Goal: Check status: Check status

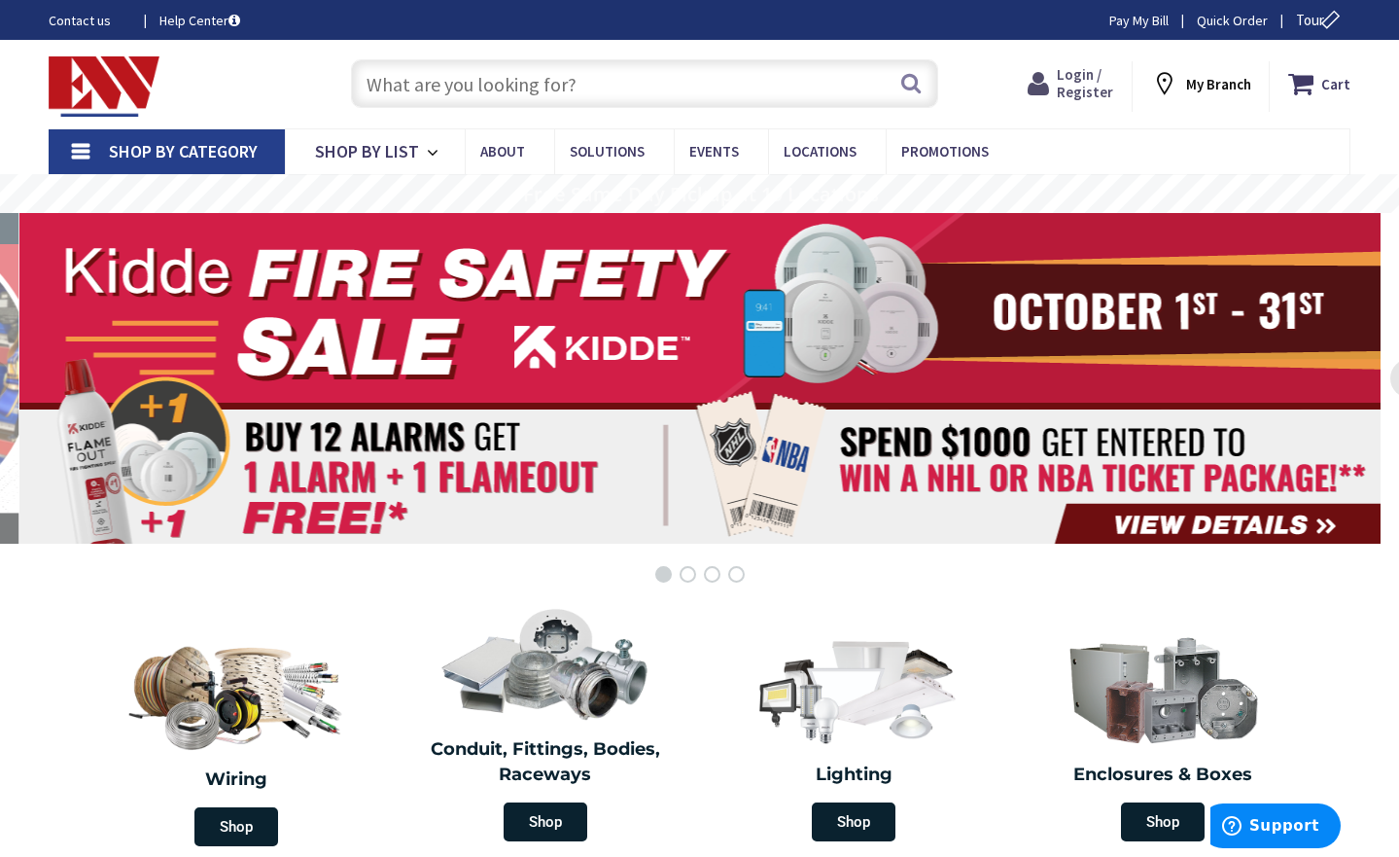
click at [1068, 81] on span "Login / Register" at bounding box center [1085, 83] width 56 height 36
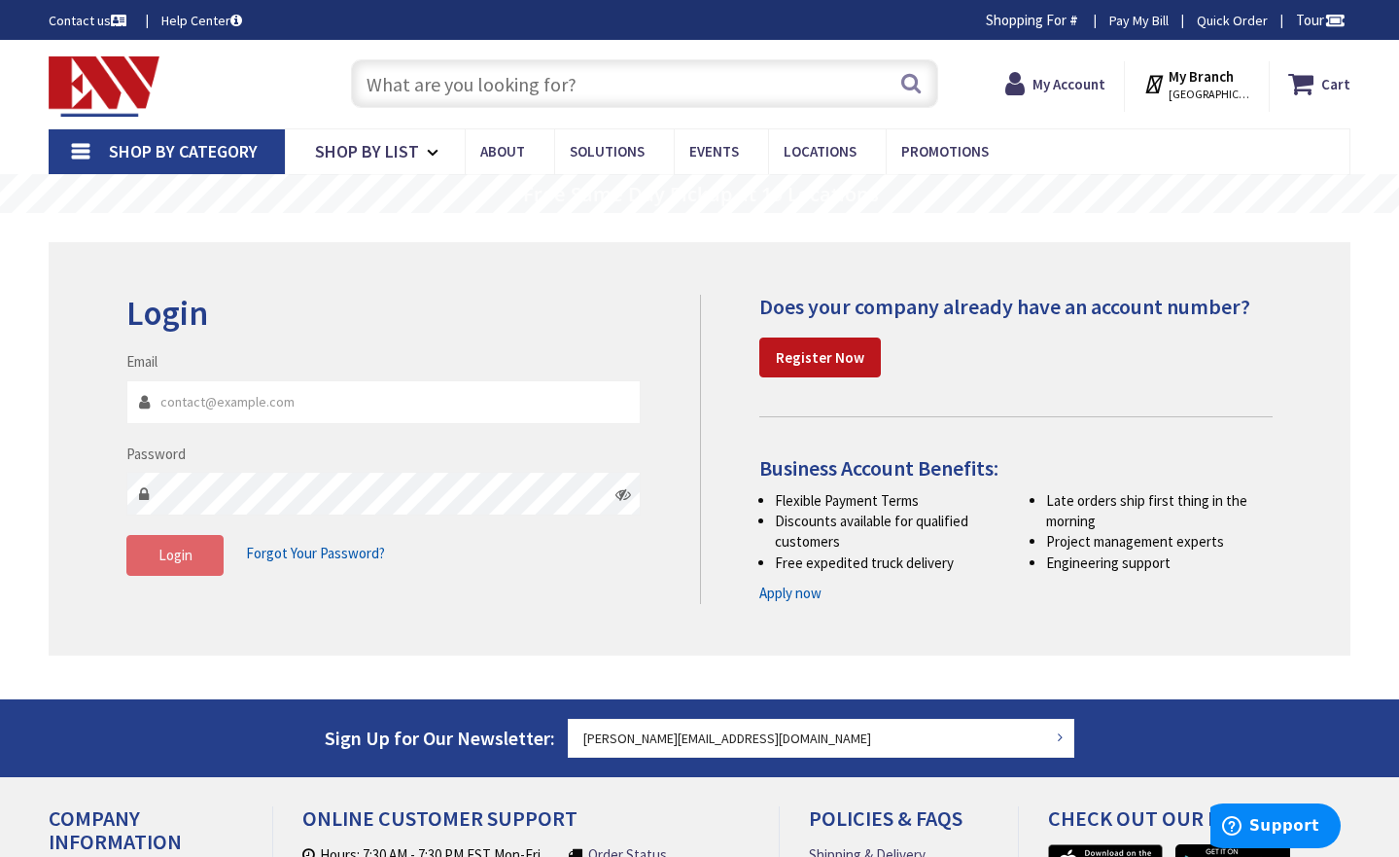
type input "chris@est-llc.net"
click at [163, 551] on span "Login" at bounding box center [176, 555] width 34 height 18
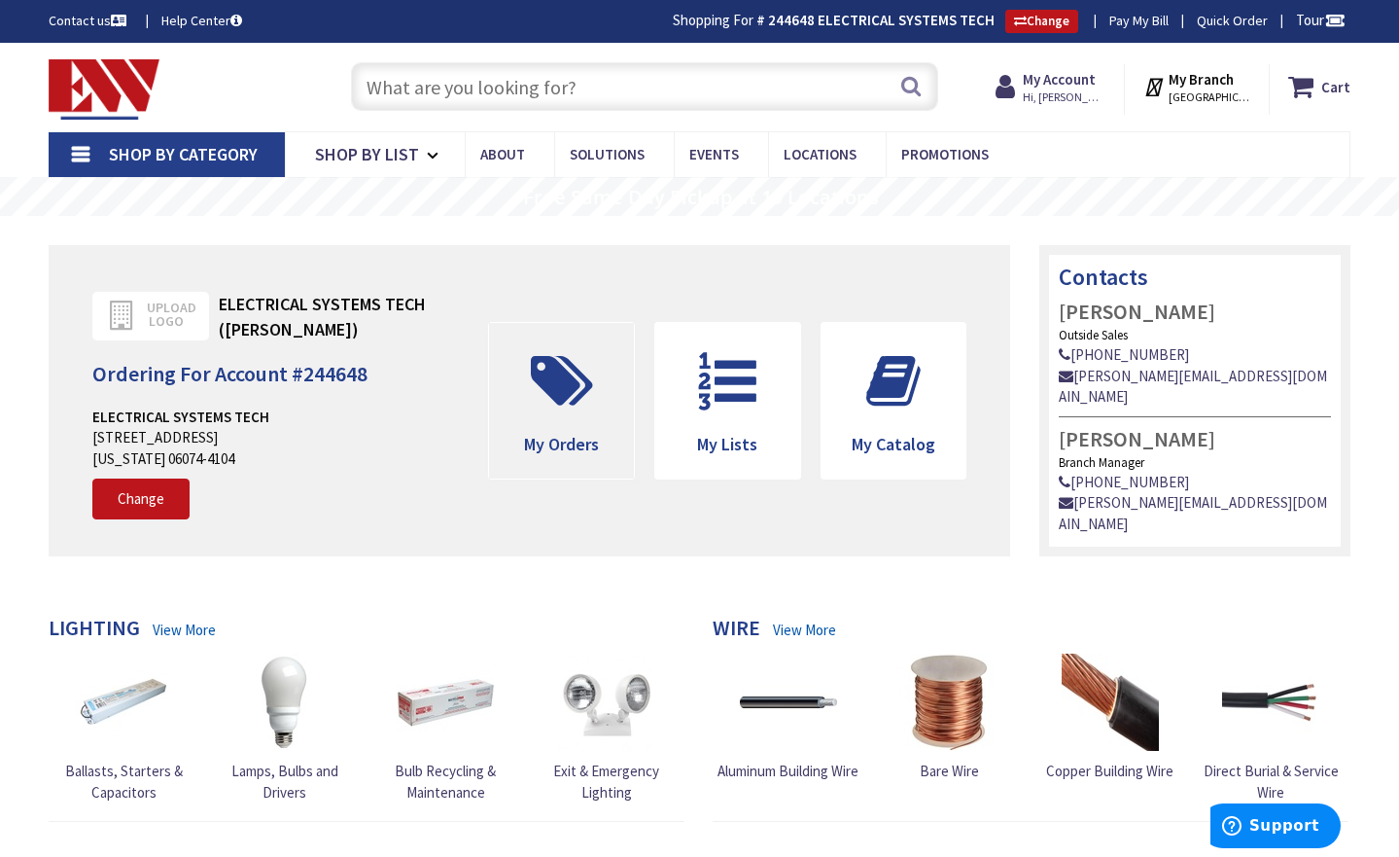
click at [541, 394] on icon at bounding box center [562, 381] width 82 height 58
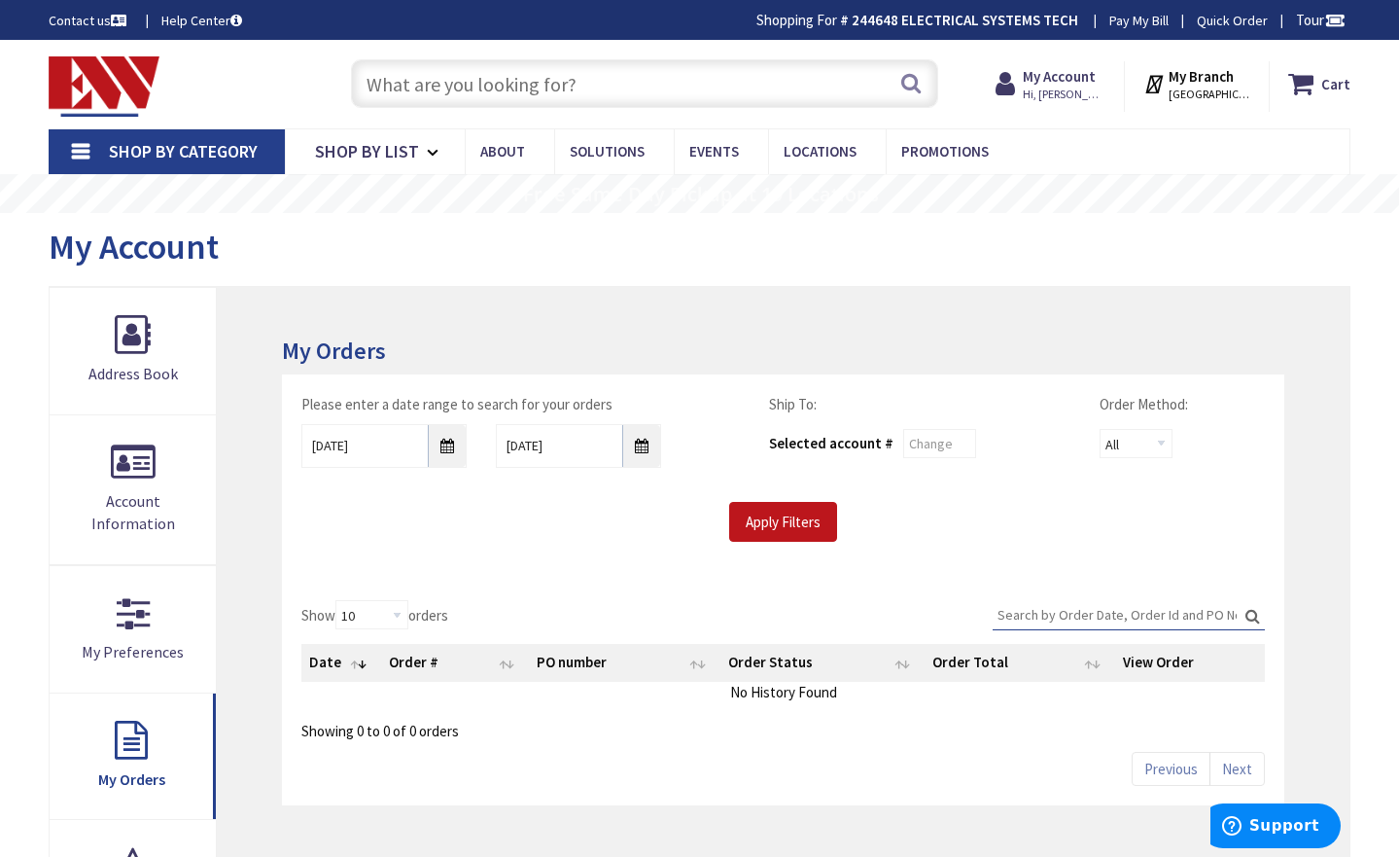
scroll to position [97, 0]
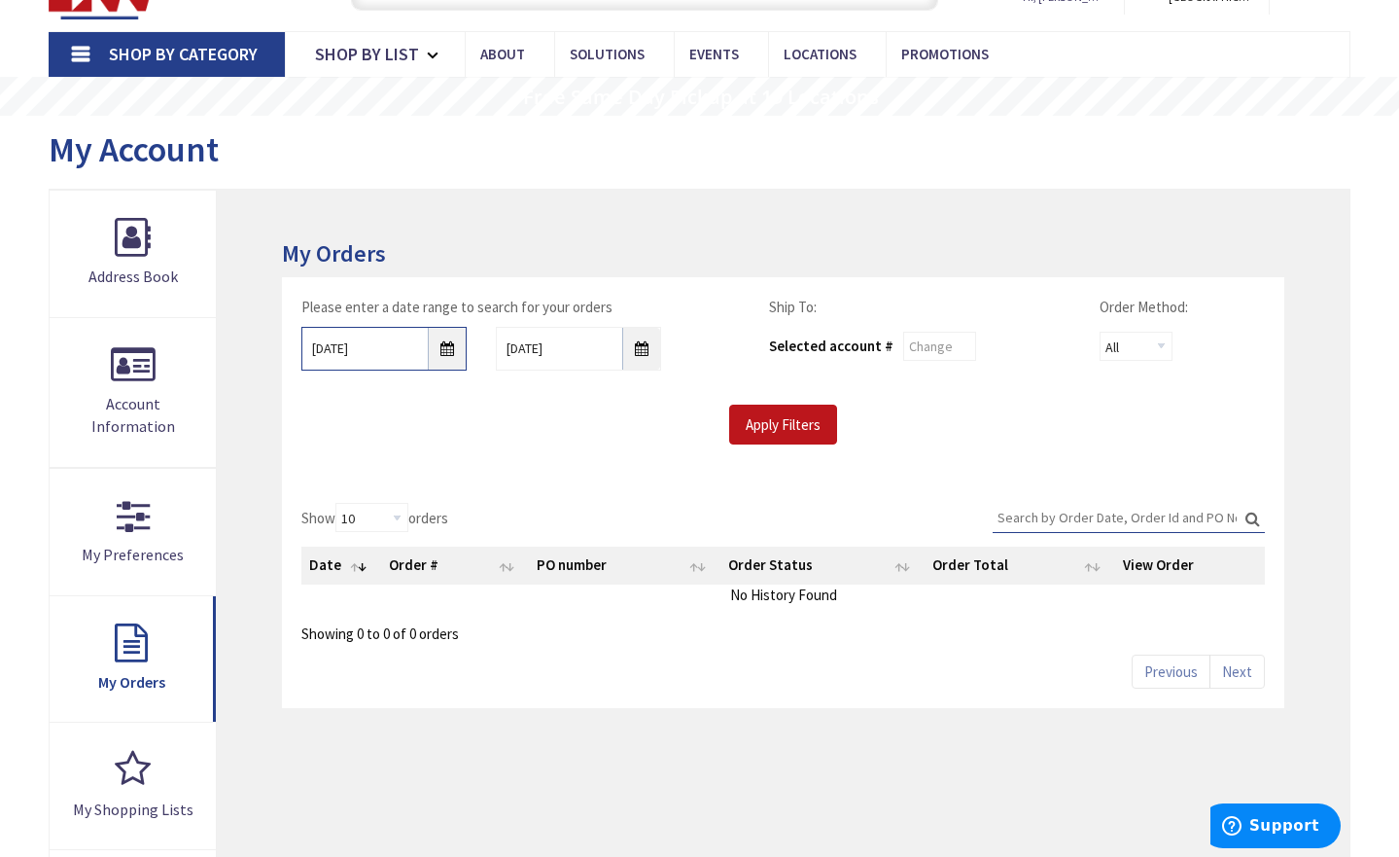
click at [442, 351] on input "10/2/2025" at bounding box center [383, 349] width 165 height 44
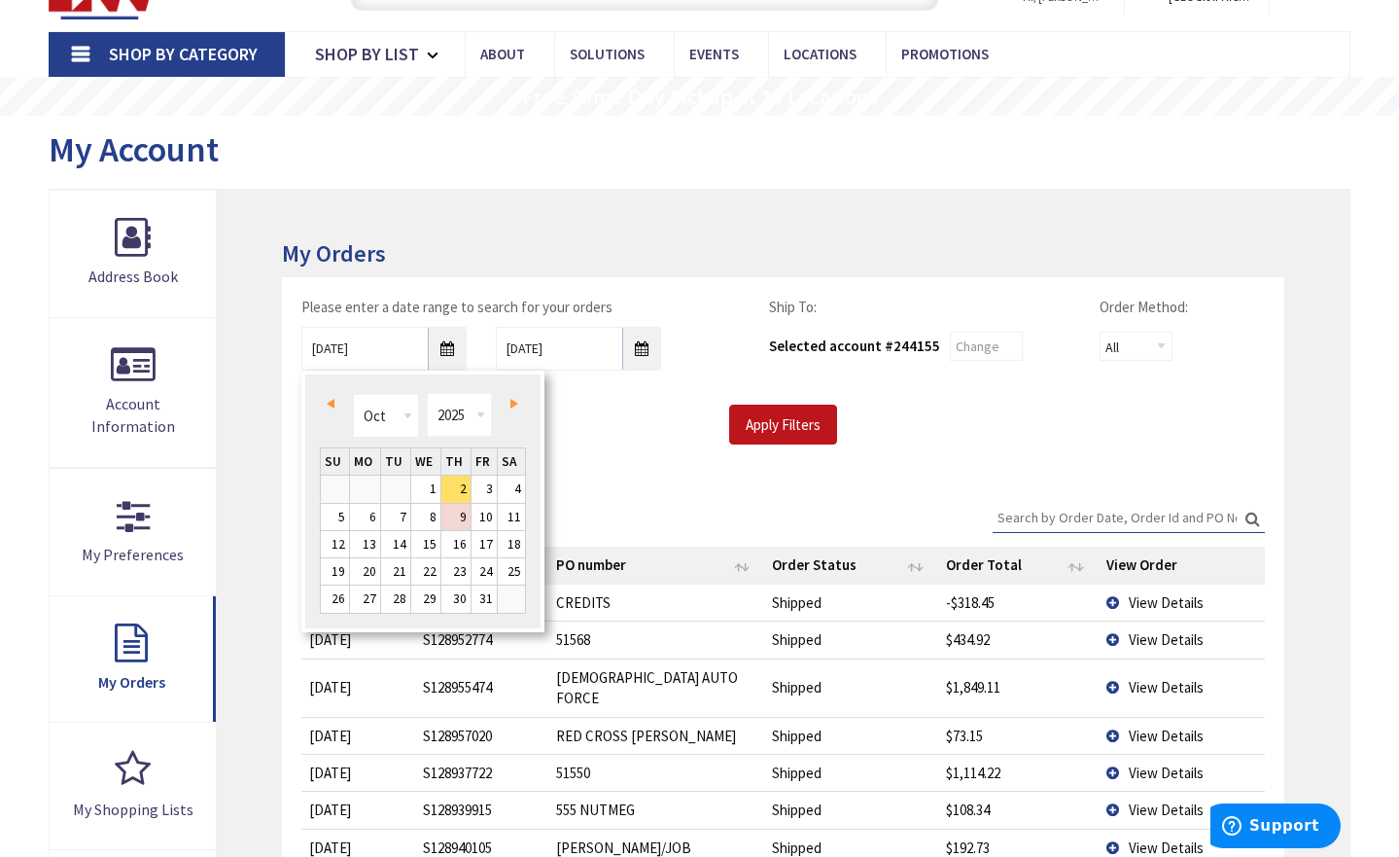
click at [335, 400] on span "Prev" at bounding box center [331, 404] width 8 height 10
click at [432, 542] on link "17" at bounding box center [425, 544] width 29 height 26
type input "09/17/2025"
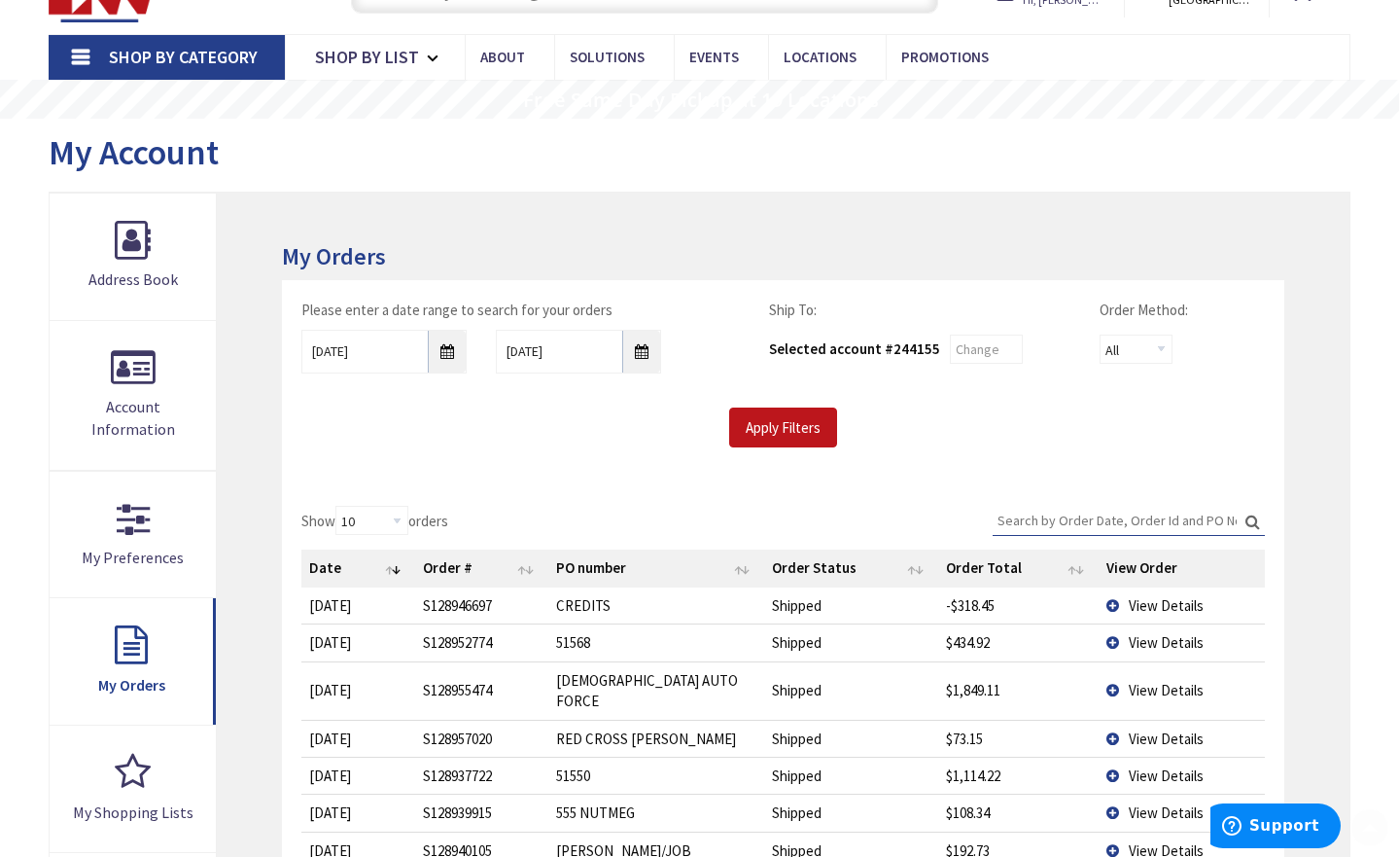
scroll to position [100, 0]
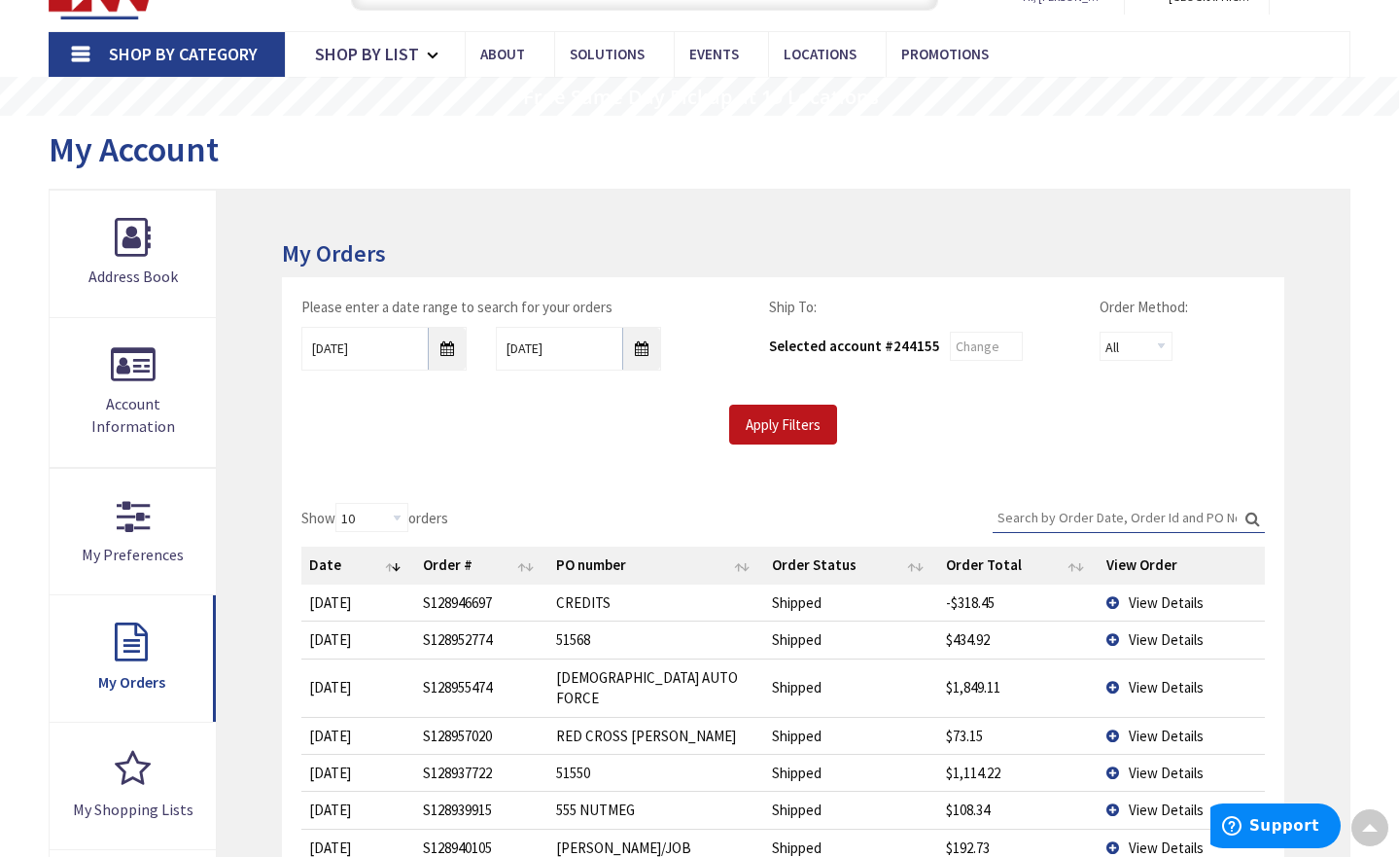
click at [1077, 511] on input "Search:" at bounding box center [1129, 517] width 272 height 29
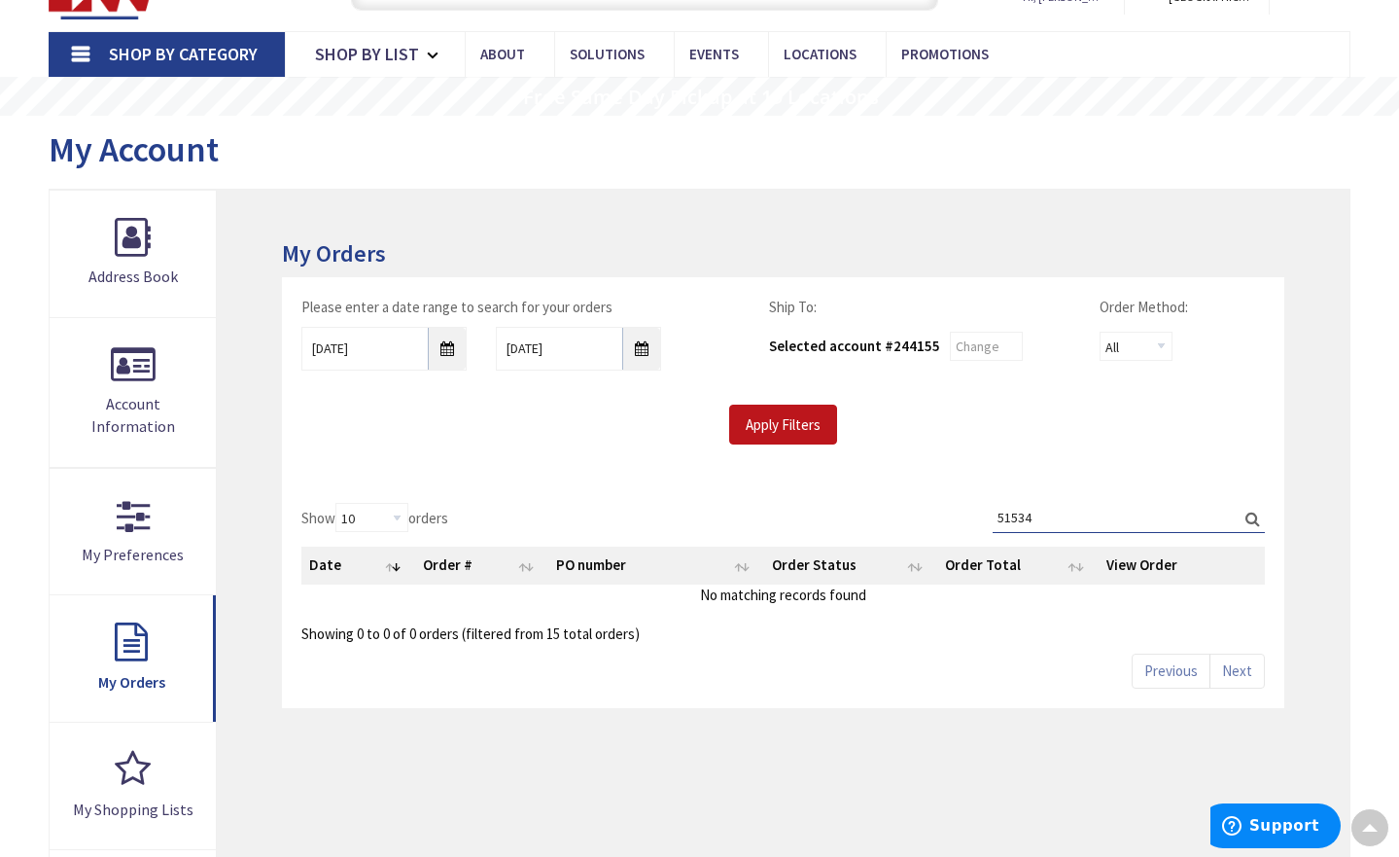
type input "51534"
click at [1253, 523] on label "Search: 51534" at bounding box center [1129, 518] width 272 height 30
click at [1253, 523] on input "51534" at bounding box center [1129, 517] width 272 height 29
click at [814, 424] on input "Apply Filters" at bounding box center [783, 425] width 108 height 41
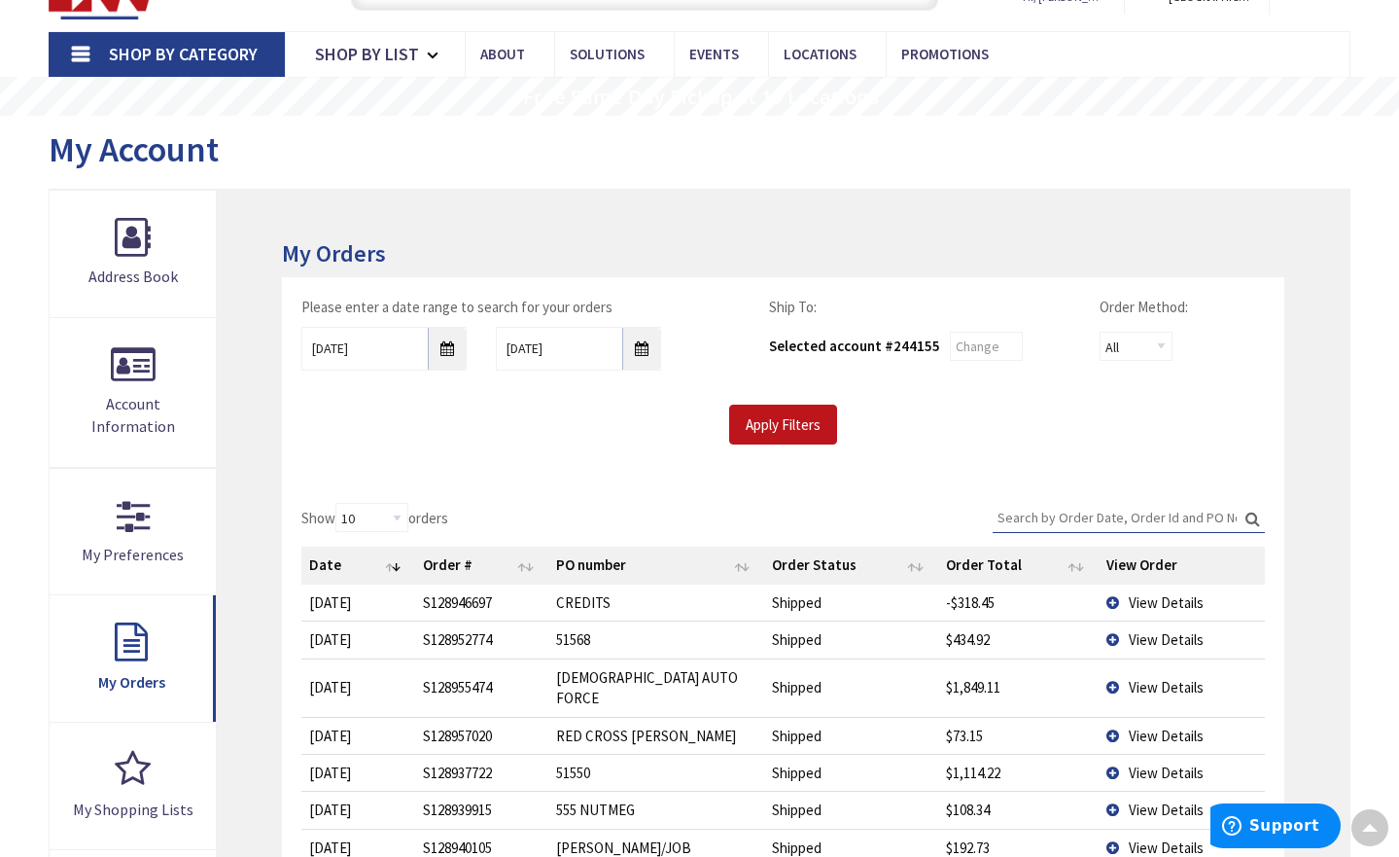
click at [1092, 509] on input "Search:" at bounding box center [1129, 517] width 272 height 29
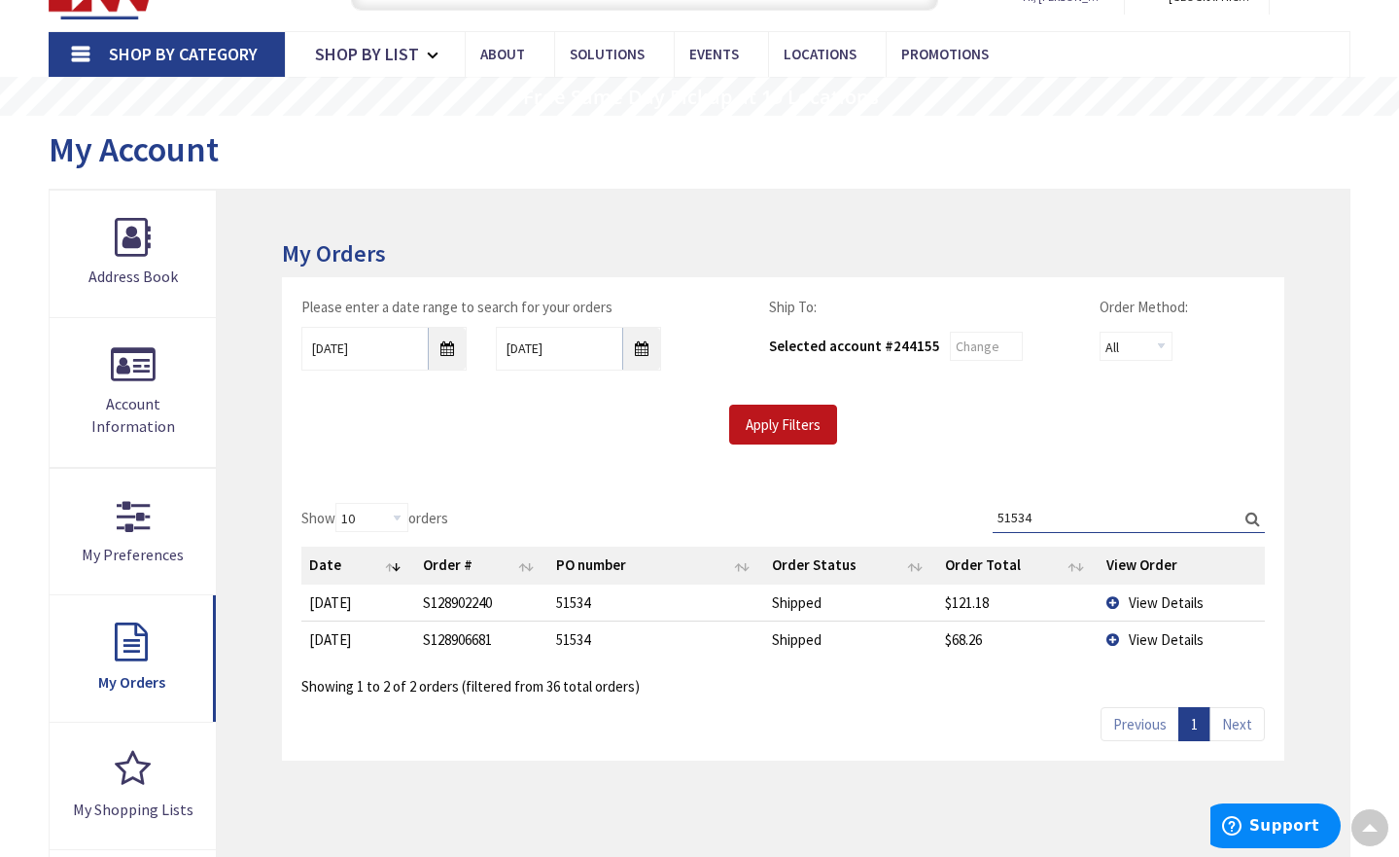
click at [1114, 600] on td "View Details" at bounding box center [1182, 602] width 166 height 36
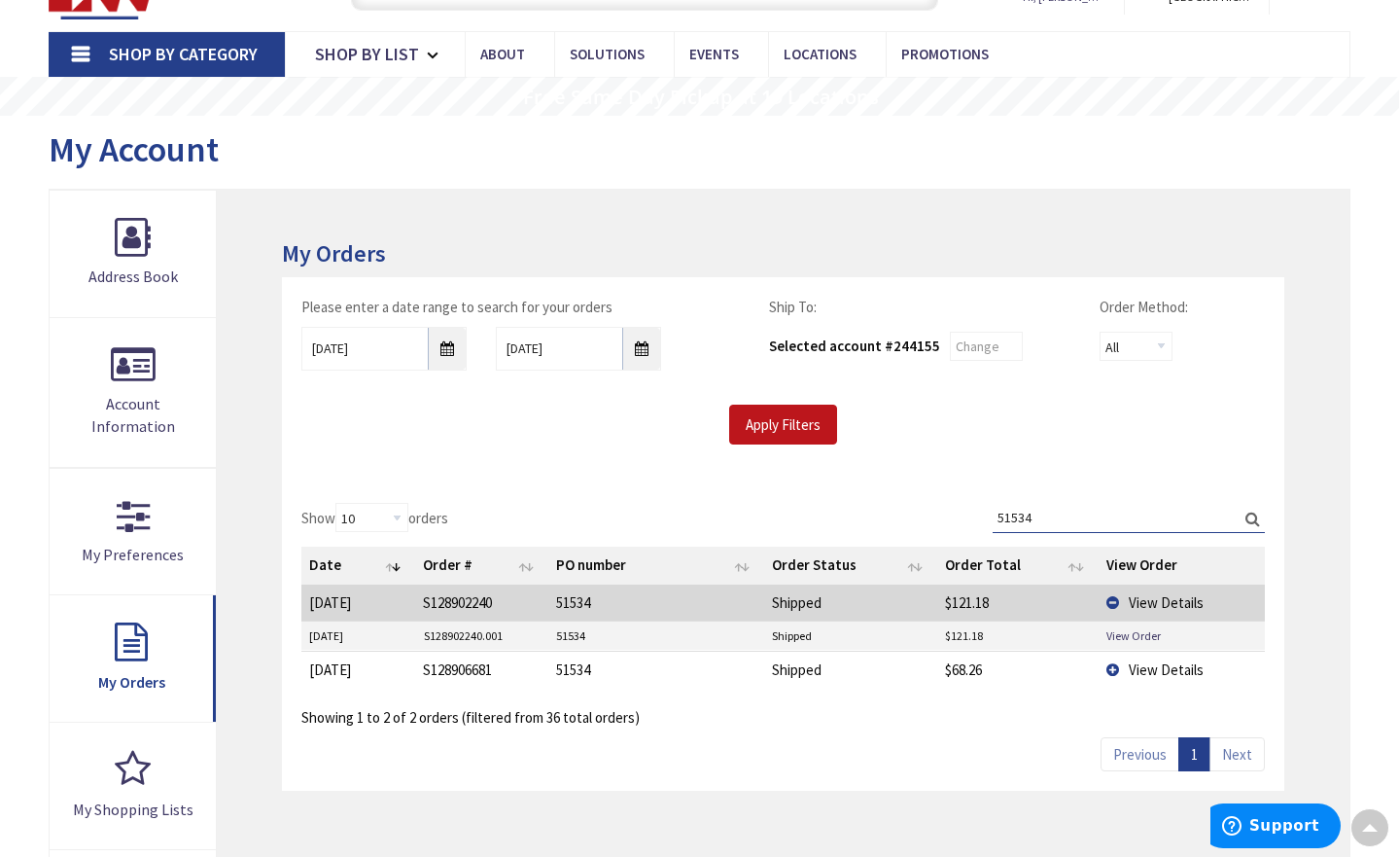
click at [1114, 675] on td "View Details" at bounding box center [1182, 669] width 166 height 37
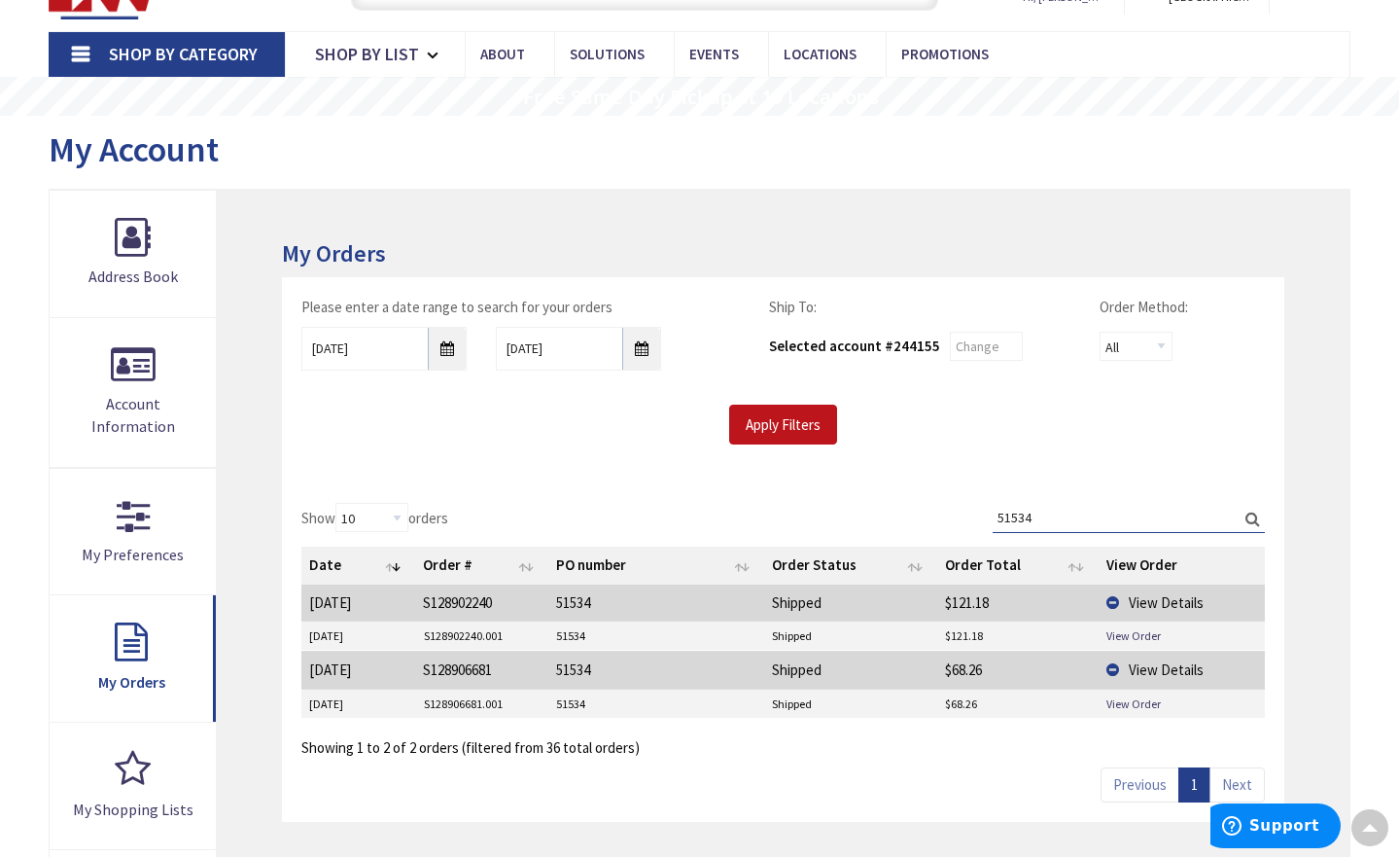
click at [1079, 513] on input "51534" at bounding box center [1129, 517] width 272 height 29
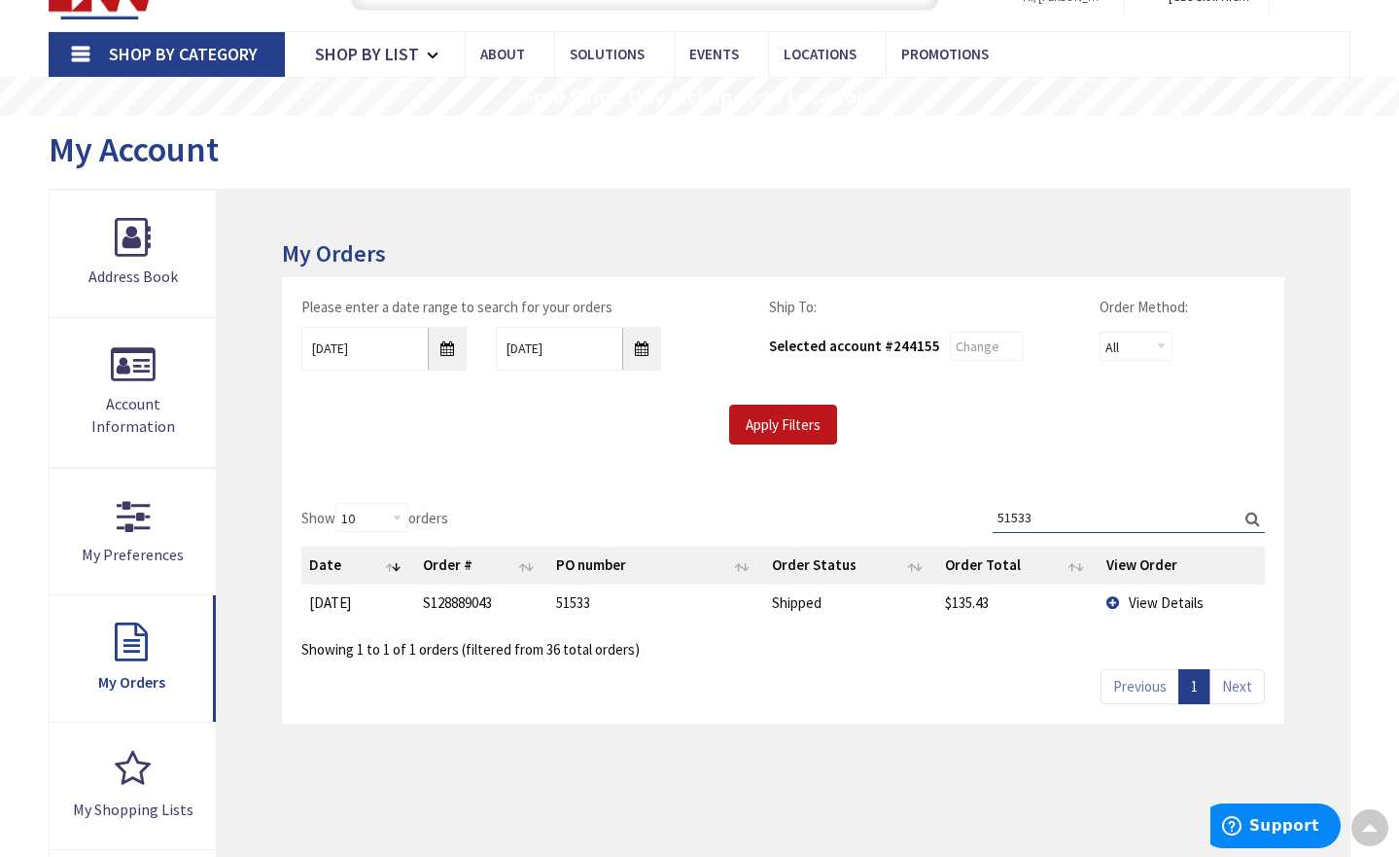
click at [1251, 522] on label "Search: 51533" at bounding box center [1129, 518] width 272 height 30
click at [1251, 522] on input "51533" at bounding box center [1129, 517] width 272 height 29
click at [1111, 605] on td "View Details" at bounding box center [1182, 602] width 166 height 36
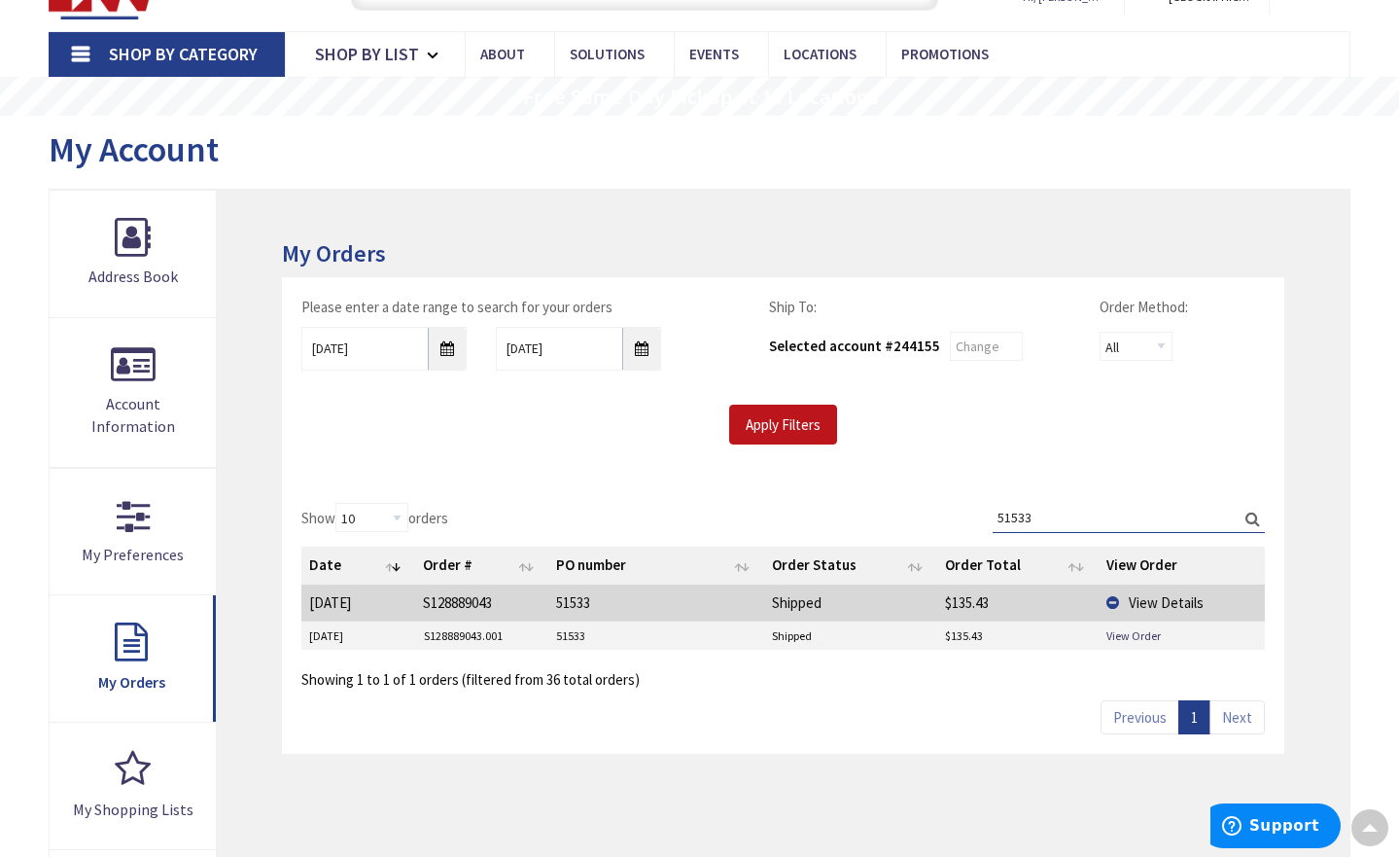
click at [1111, 605] on td "View Details" at bounding box center [1182, 602] width 166 height 36
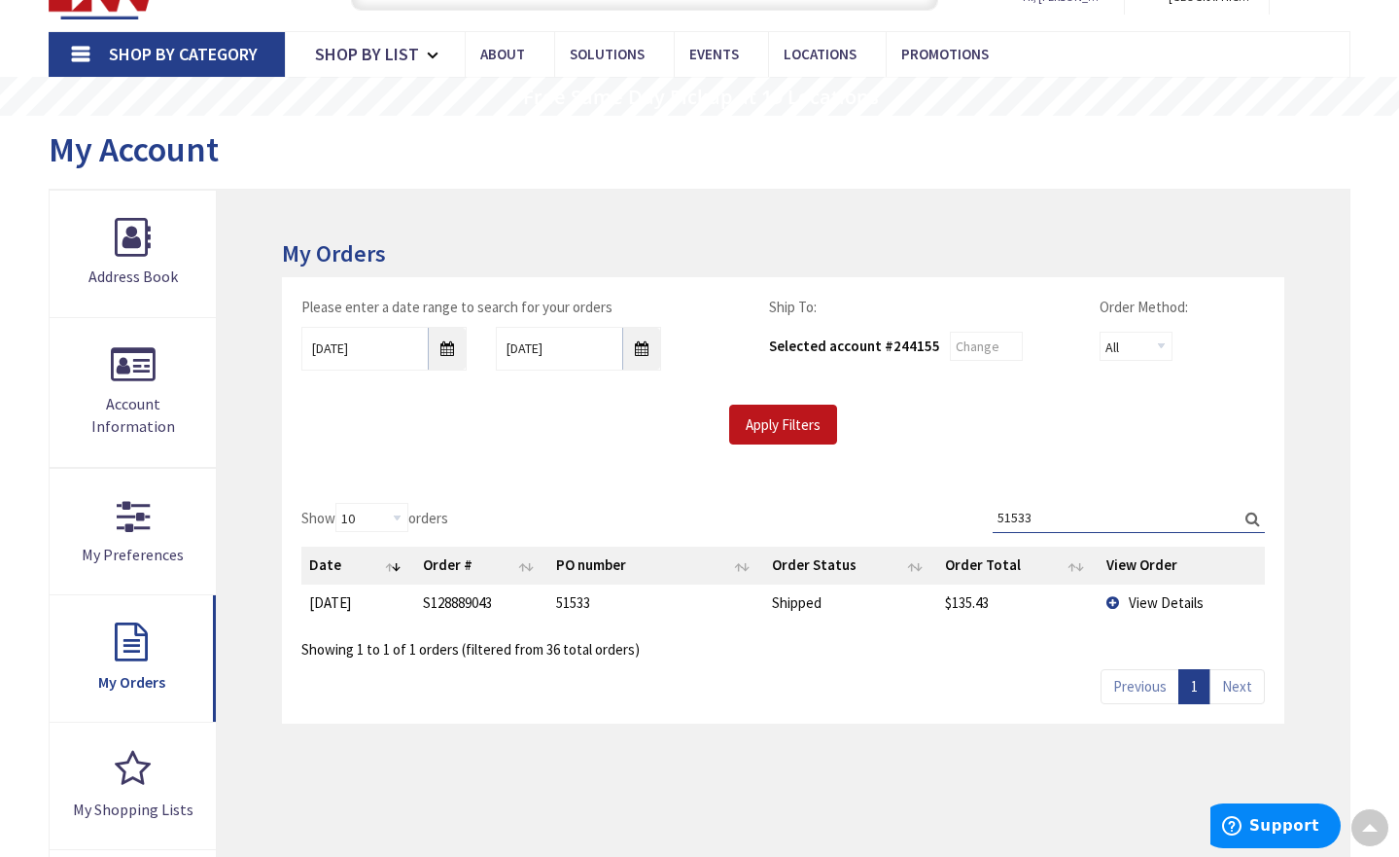
click at [1111, 605] on td "View Details" at bounding box center [1182, 602] width 166 height 36
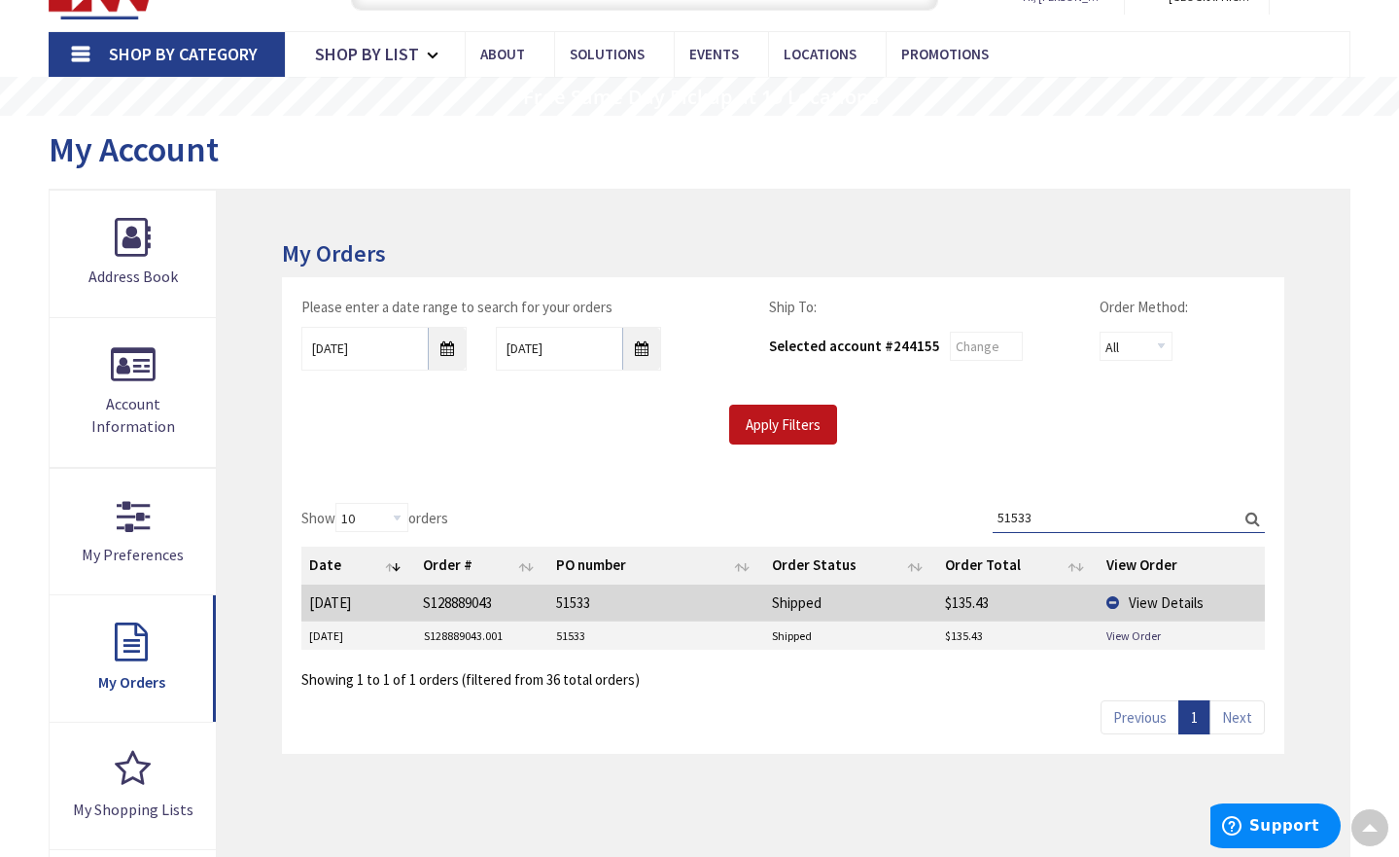
click at [1111, 605] on td "View Details" at bounding box center [1182, 602] width 166 height 36
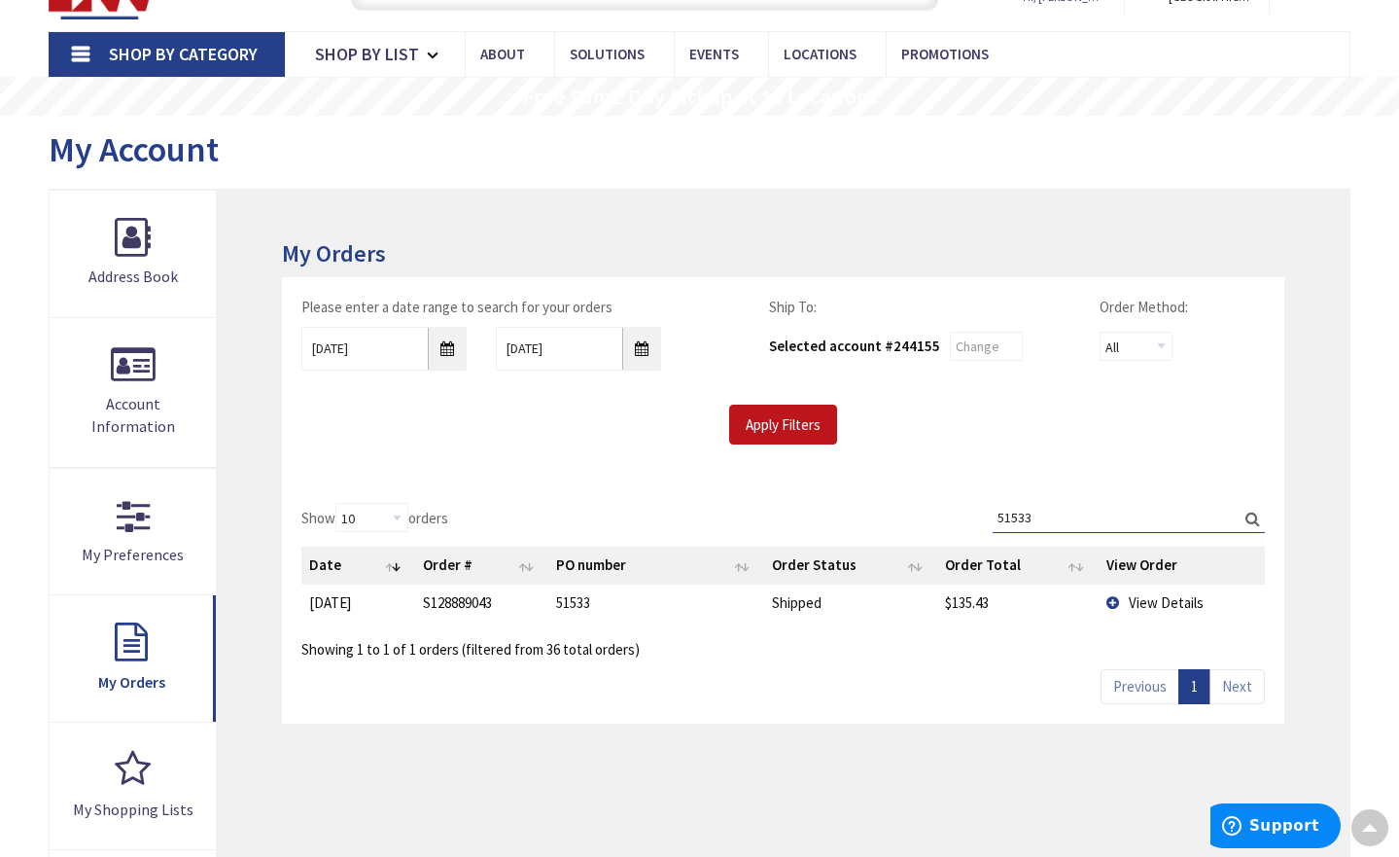
click at [1053, 518] on input "51533" at bounding box center [1129, 517] width 272 height 29
click at [1049, 512] on input "51530" at bounding box center [1129, 517] width 272 height 29
click at [1115, 604] on td "View Details" at bounding box center [1182, 602] width 166 height 36
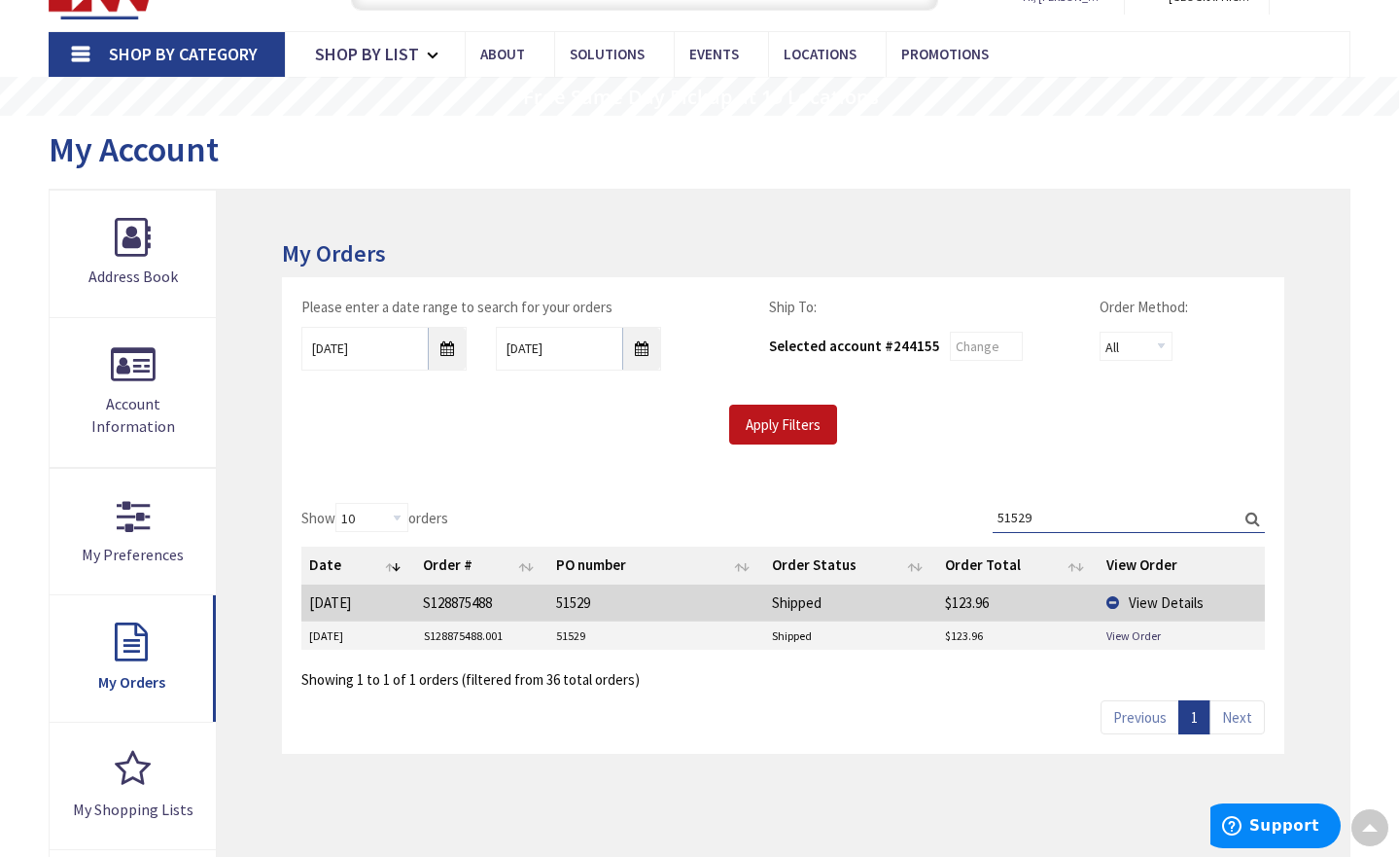
click at [1062, 517] on input "51529" at bounding box center [1129, 517] width 272 height 29
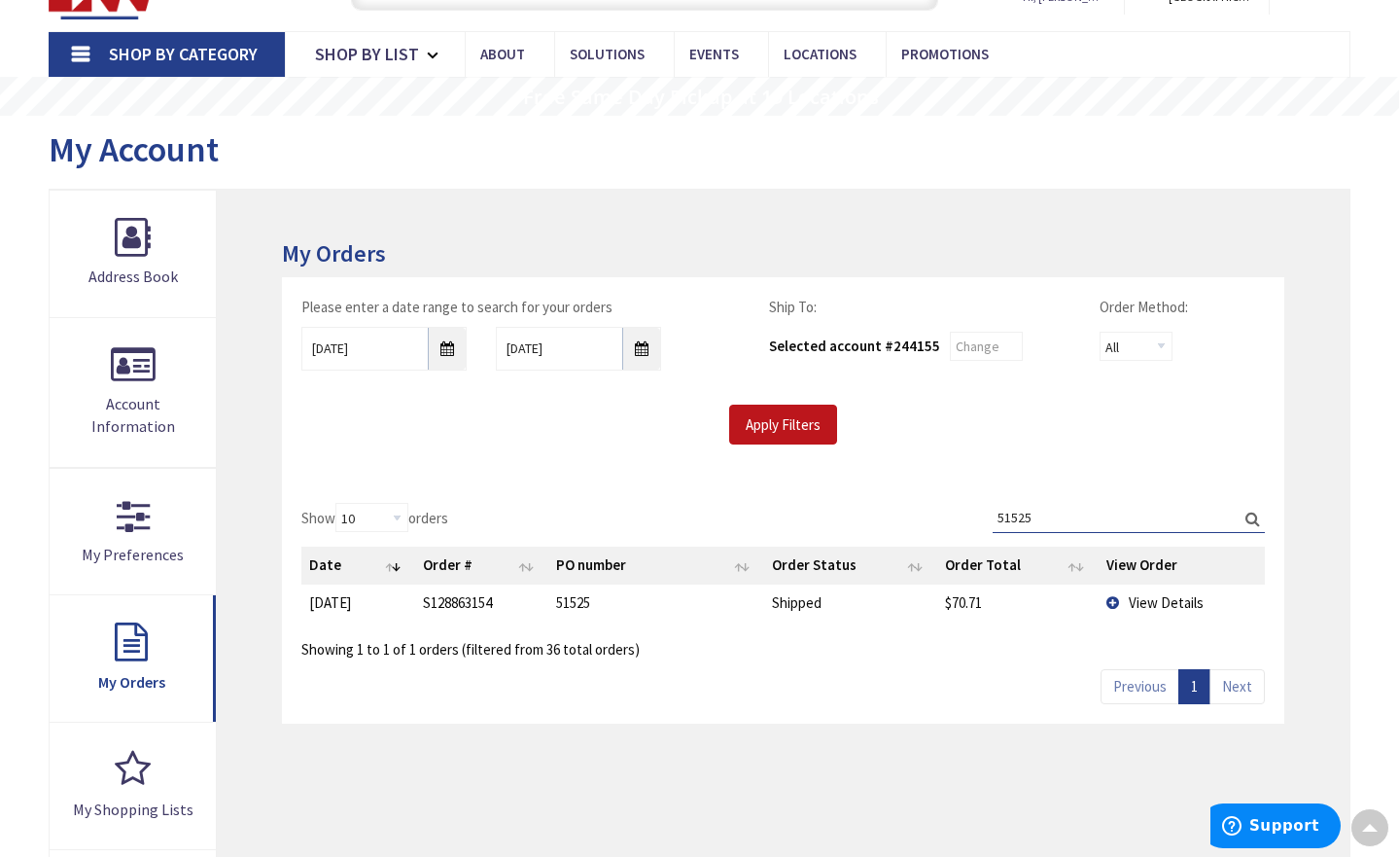
click at [1061, 522] on input "51525" at bounding box center [1129, 517] width 272 height 29
click at [1037, 516] on input "51527" at bounding box center [1129, 517] width 272 height 29
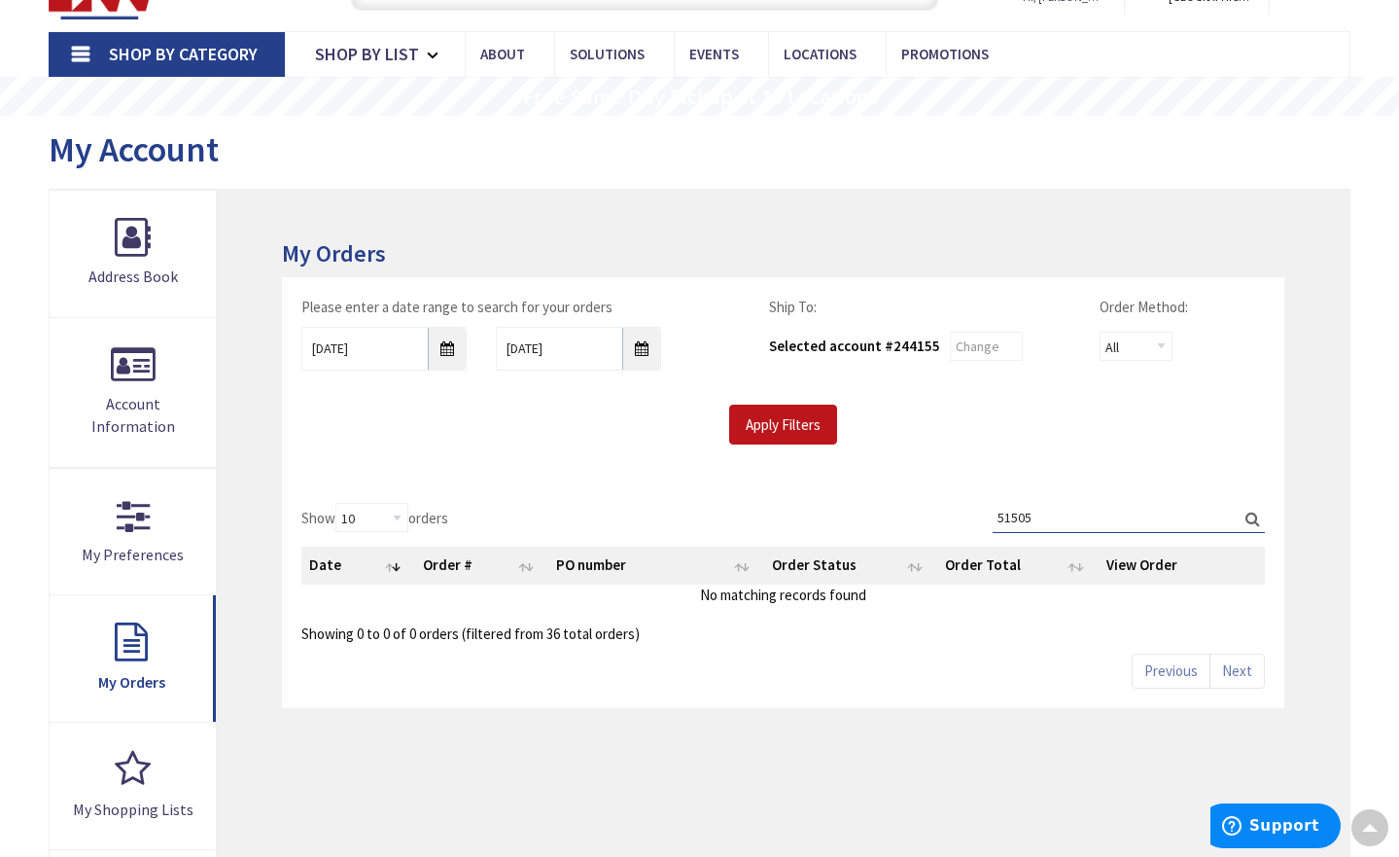
type input "51505"
click at [449, 352] on input "09/17/2025" at bounding box center [383, 349] width 165 height 44
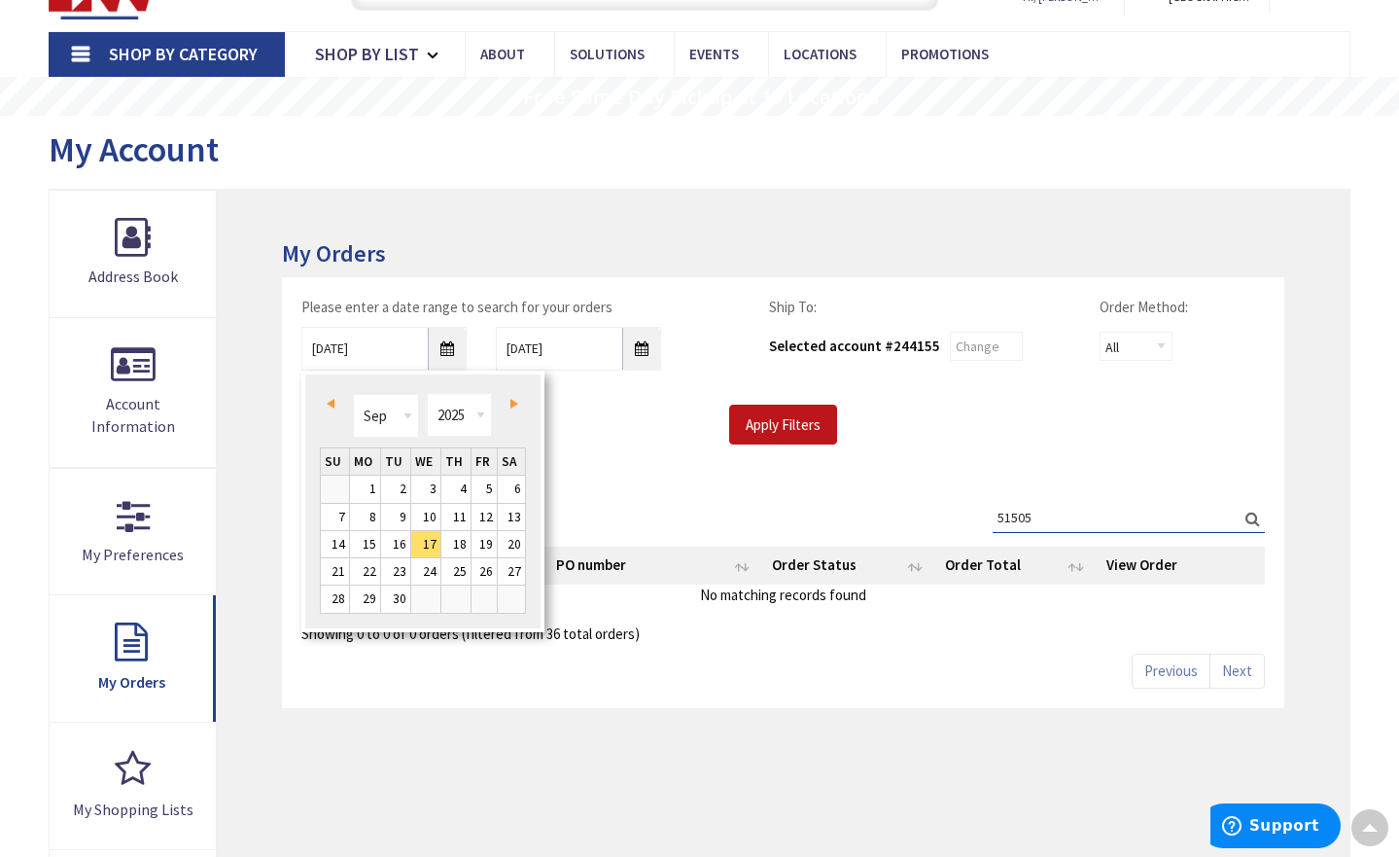
click at [333, 402] on span "Prev" at bounding box center [331, 404] width 8 height 10
click at [336, 402] on link "Prev" at bounding box center [335, 404] width 26 height 26
click at [401, 484] on link "1" at bounding box center [395, 489] width 29 height 26
type input "07/01/2025"
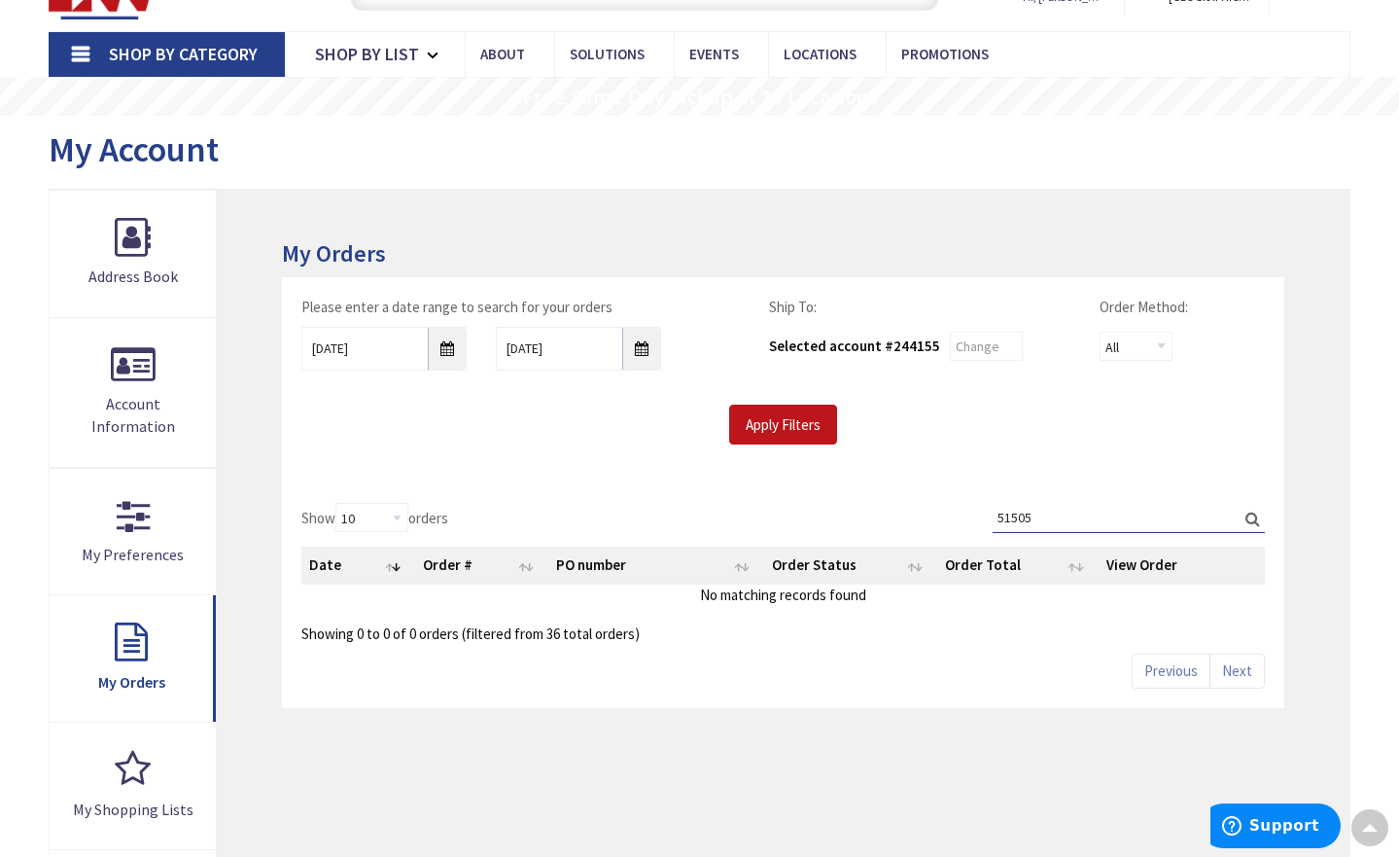
click at [1256, 515] on label "Search: 51505" at bounding box center [1129, 518] width 272 height 30
click at [1256, 515] on input "51505" at bounding box center [1129, 517] width 272 height 29
click at [1256, 515] on label "Search: 51505" at bounding box center [1129, 518] width 272 height 30
click at [1256, 515] on input "51505" at bounding box center [1129, 517] width 272 height 29
